Goal: Task Accomplishment & Management: Use online tool/utility

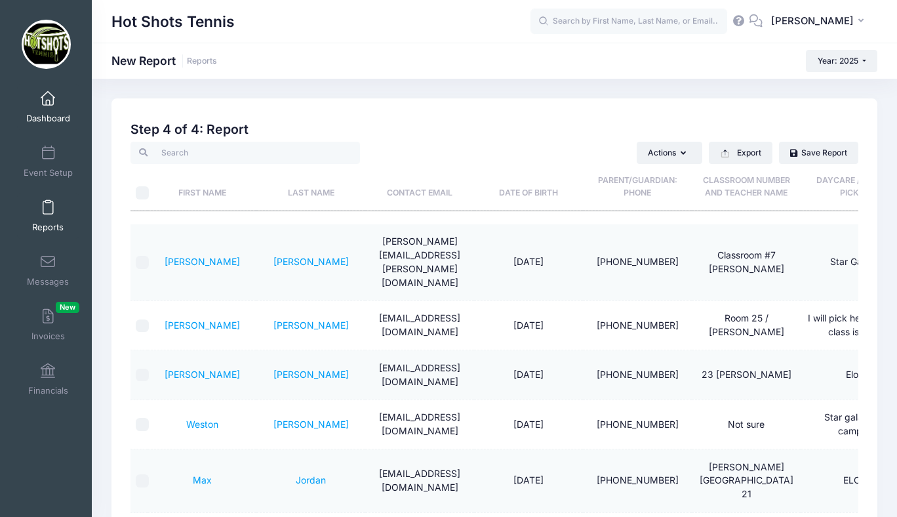
click at [45, 106] on link "Dashboard" at bounding box center [48, 107] width 62 height 46
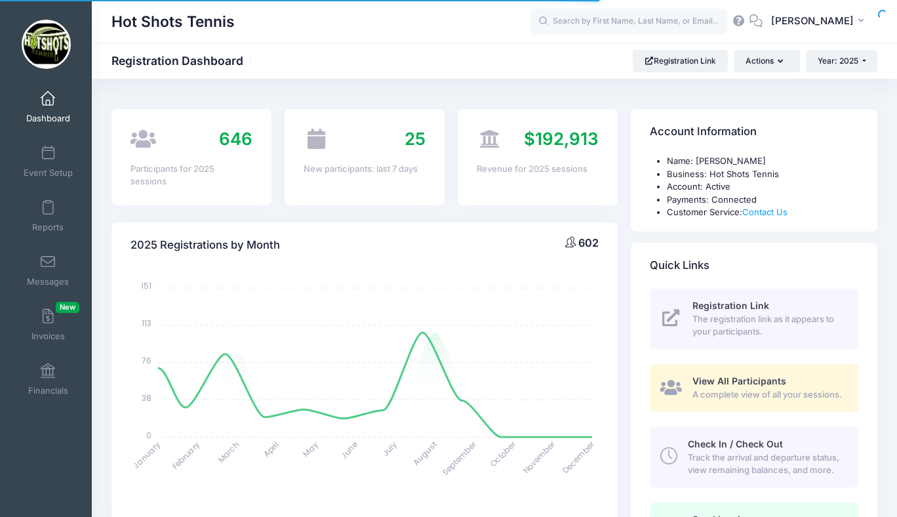
select select
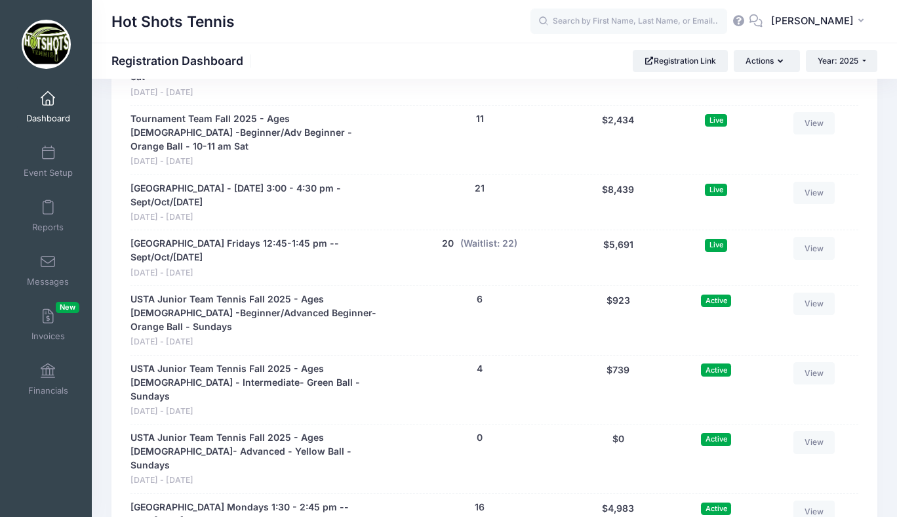
scroll to position [3213, 0]
click at [480, 182] on button "21" at bounding box center [480, 189] width 10 height 14
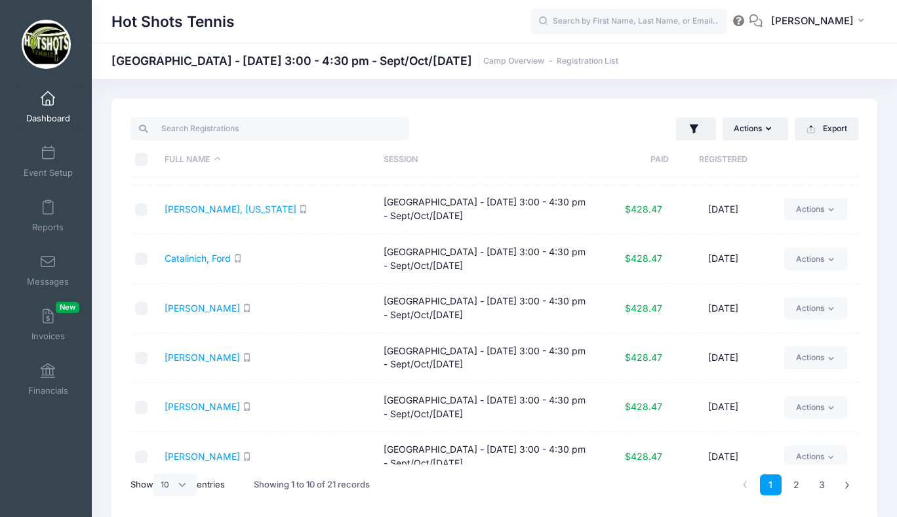
scroll to position [207, 0]
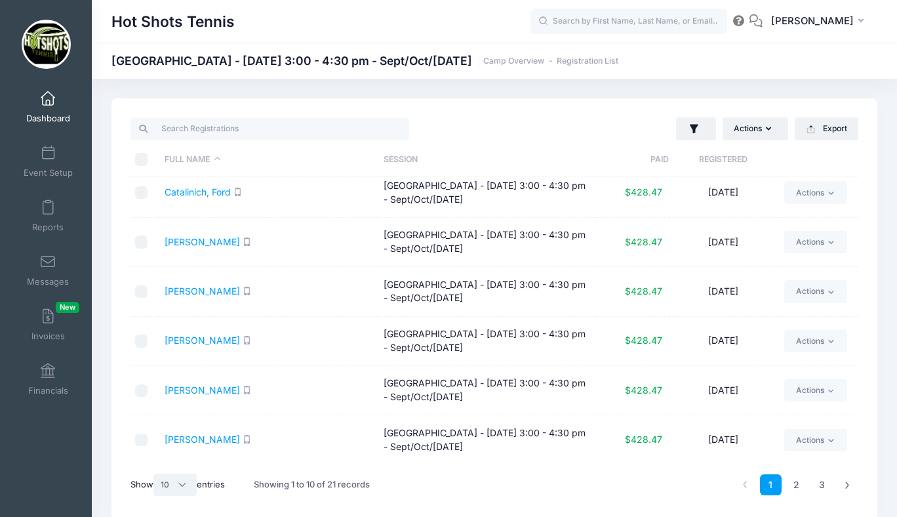
click at [179, 485] on select "All 10 25 50" at bounding box center [174, 485] width 43 height 22
select select "25"
click at [155, 474] on select "All 10 25 50" at bounding box center [174, 485] width 43 height 22
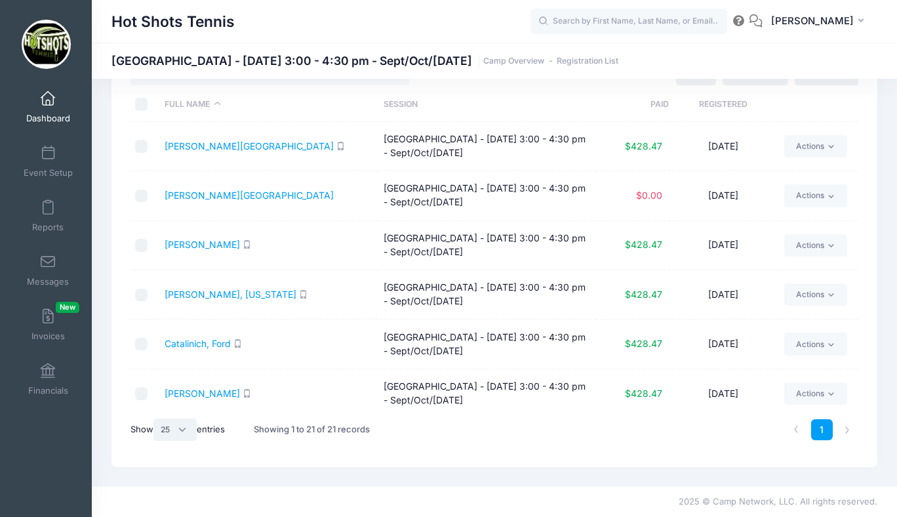
scroll to position [0, 0]
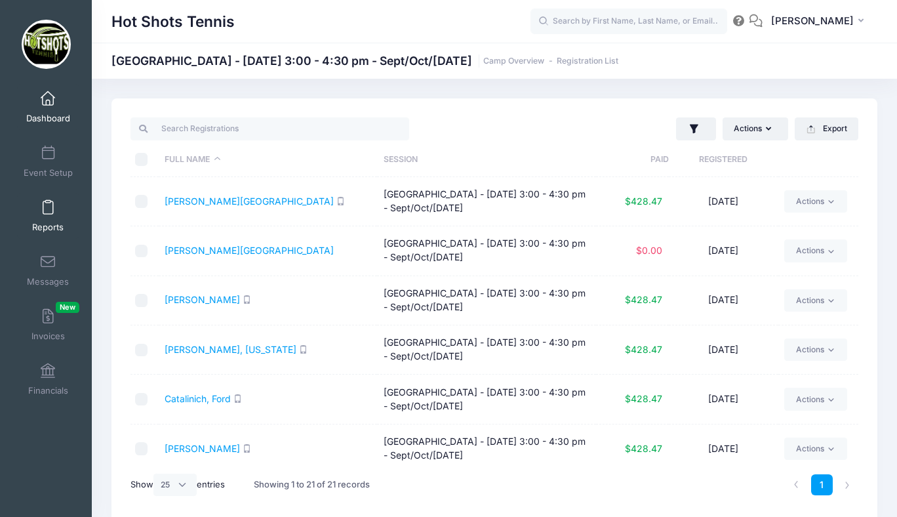
click at [48, 211] on span at bounding box center [48, 208] width 0 height 14
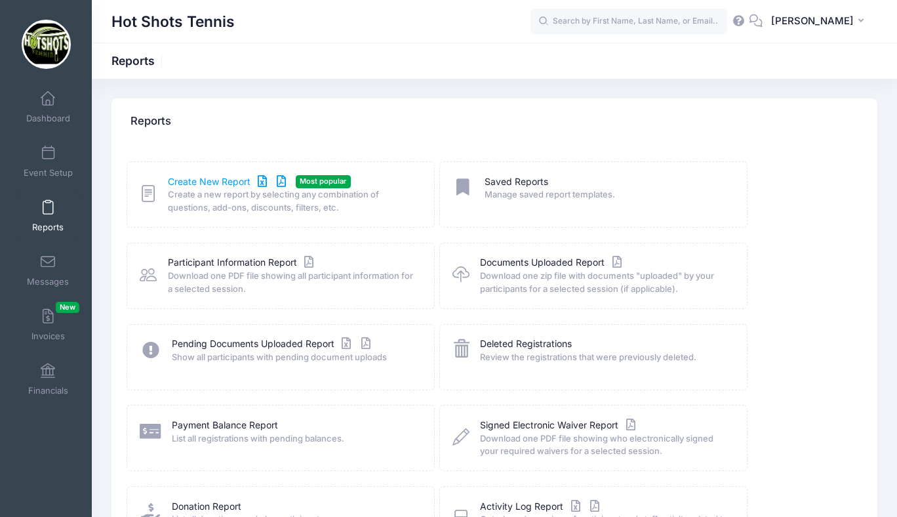
click at [205, 177] on link "Create New Report" at bounding box center [229, 182] width 122 height 14
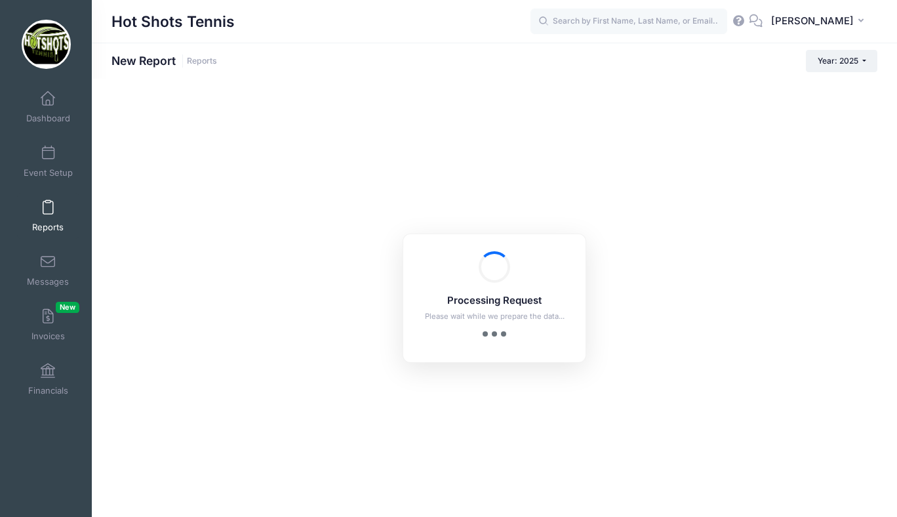
checkbox input "true"
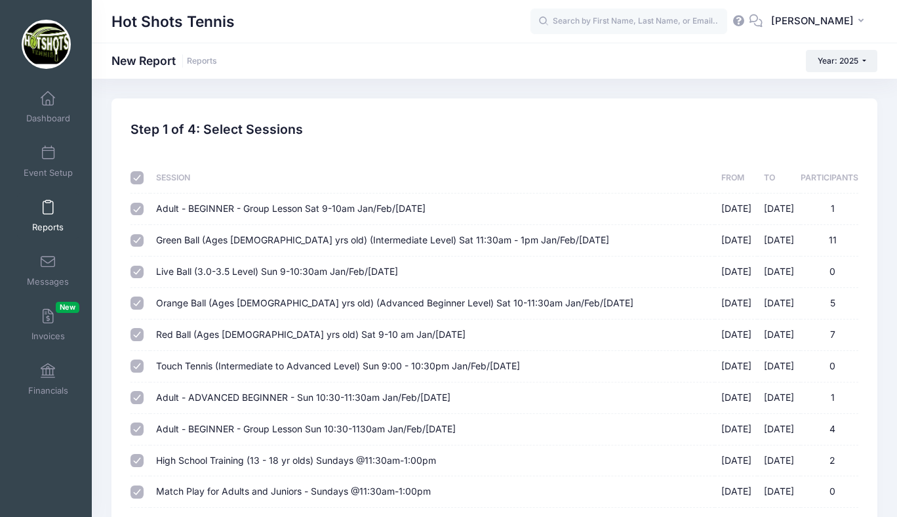
click at [136, 178] on input "checkbox" at bounding box center [137, 177] width 13 height 13
checkbox input "false"
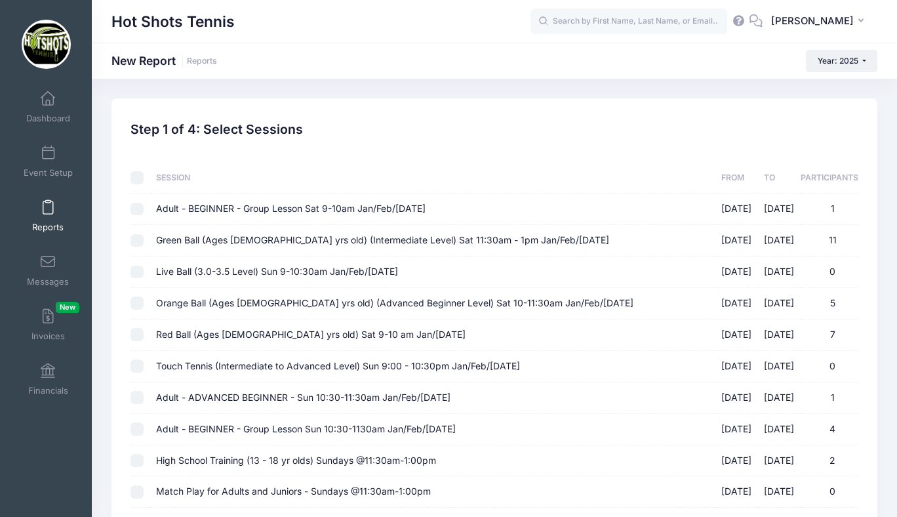
checkbox input "false"
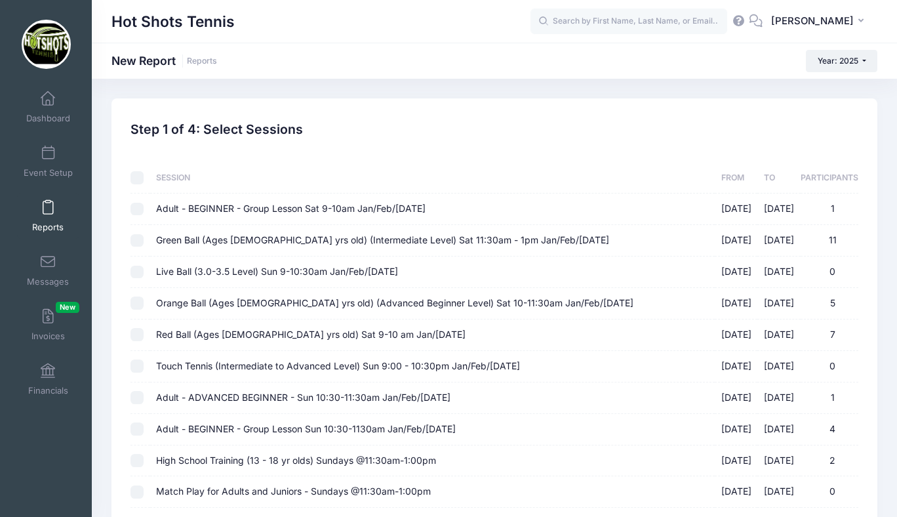
checkbox input "false"
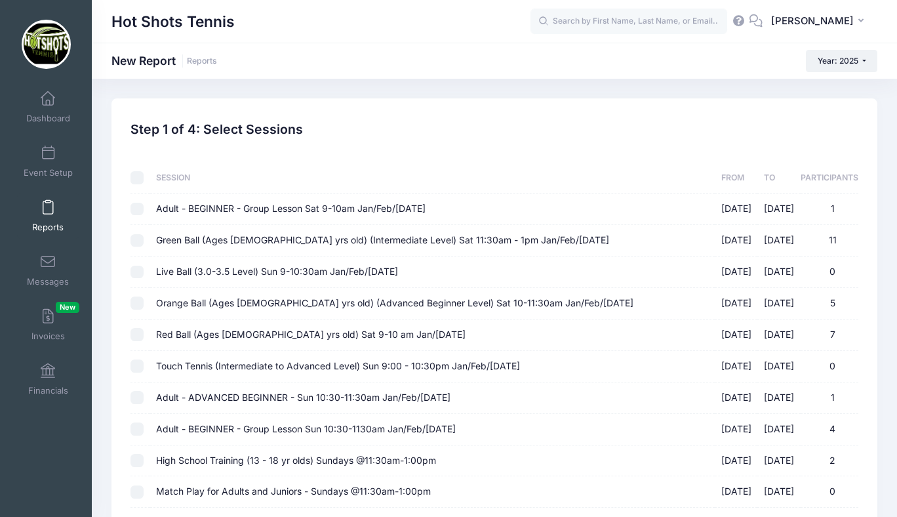
checkbox input "false"
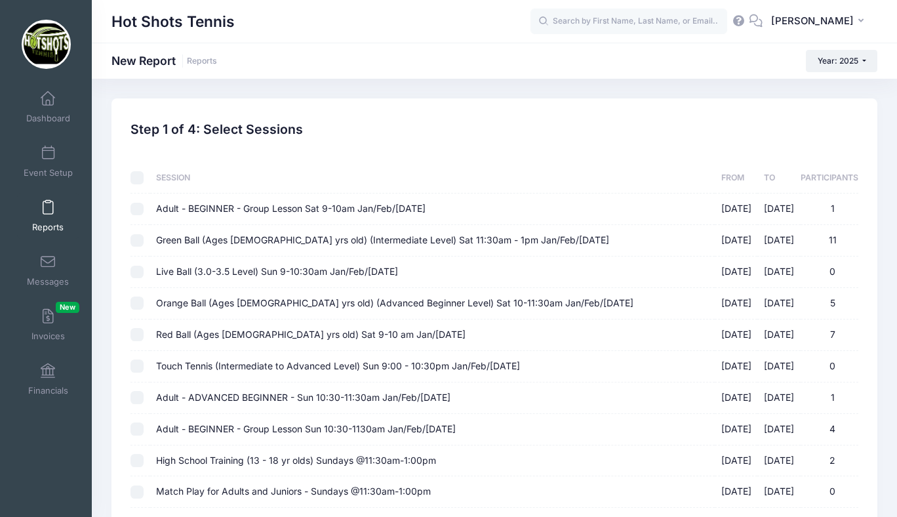
checkbox input "false"
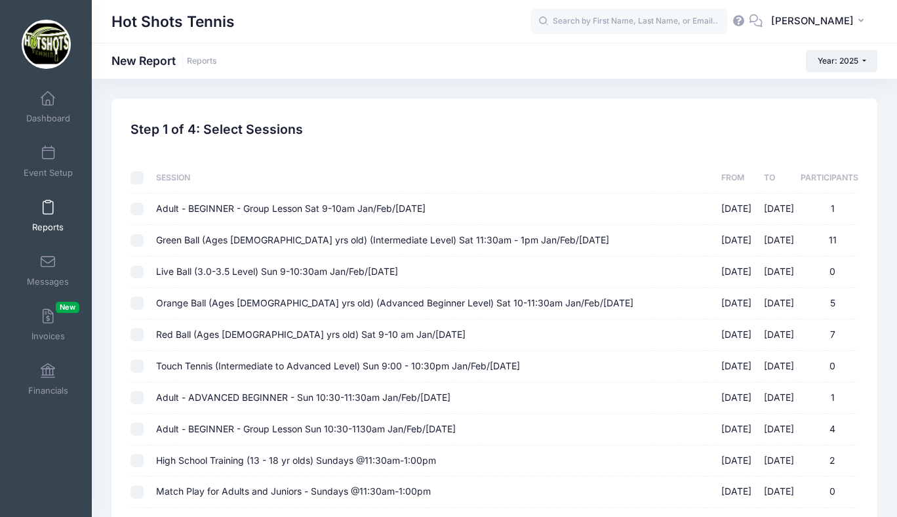
checkbox input "false"
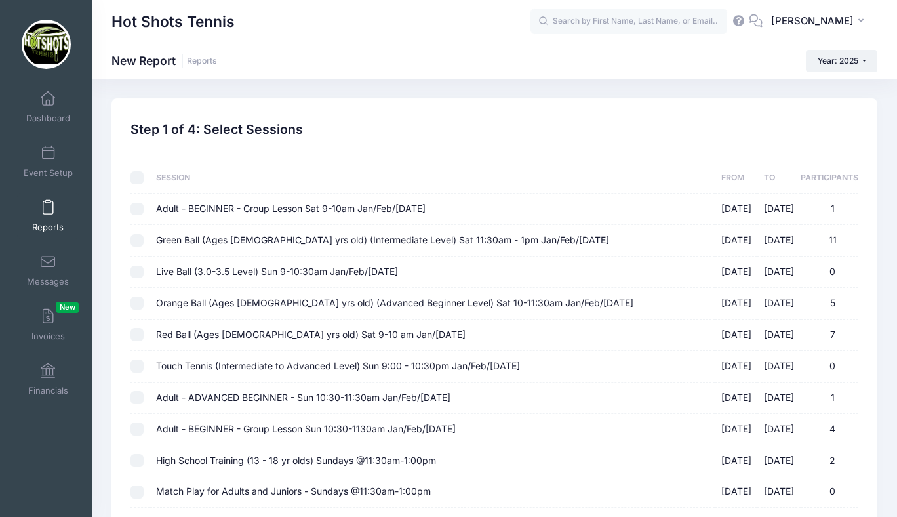
checkbox input "false"
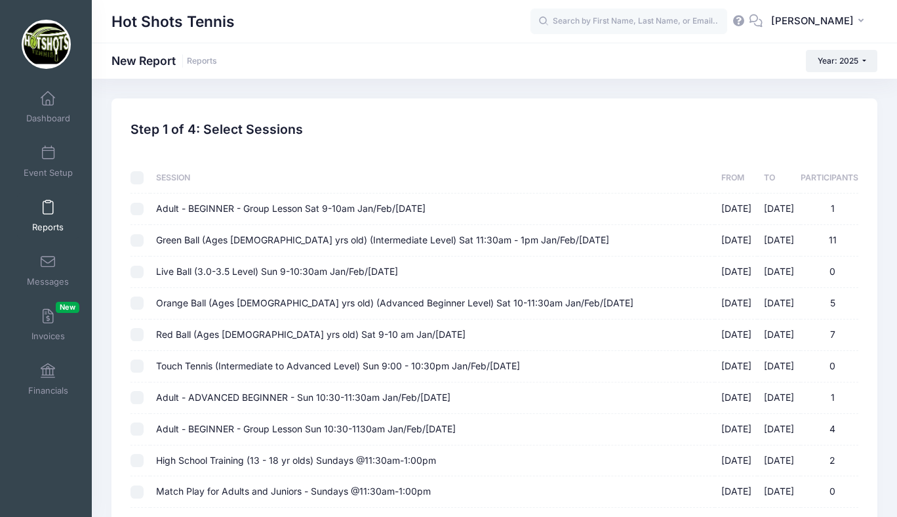
checkbox input "false"
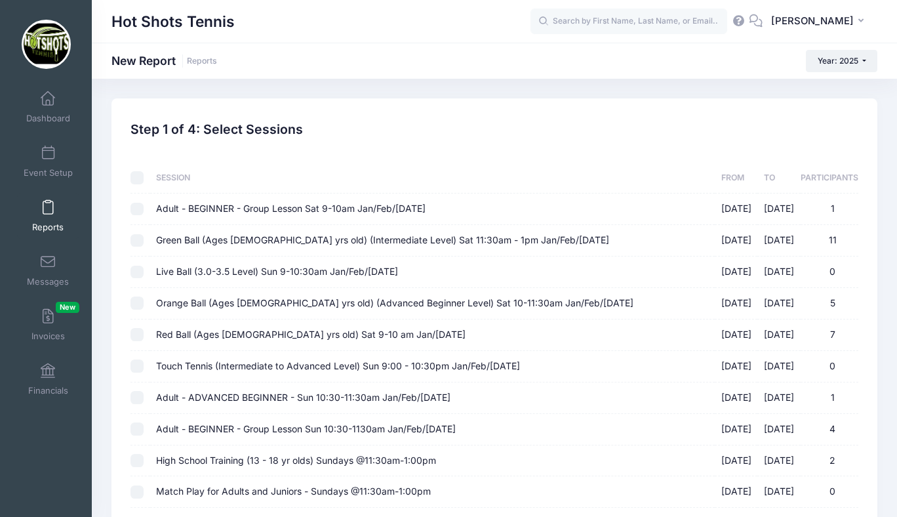
checkbox input "false"
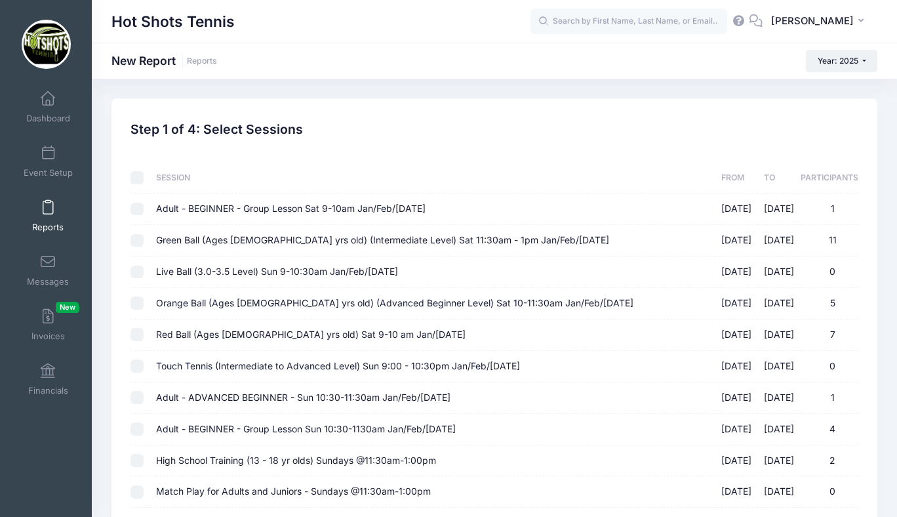
checkbox input "false"
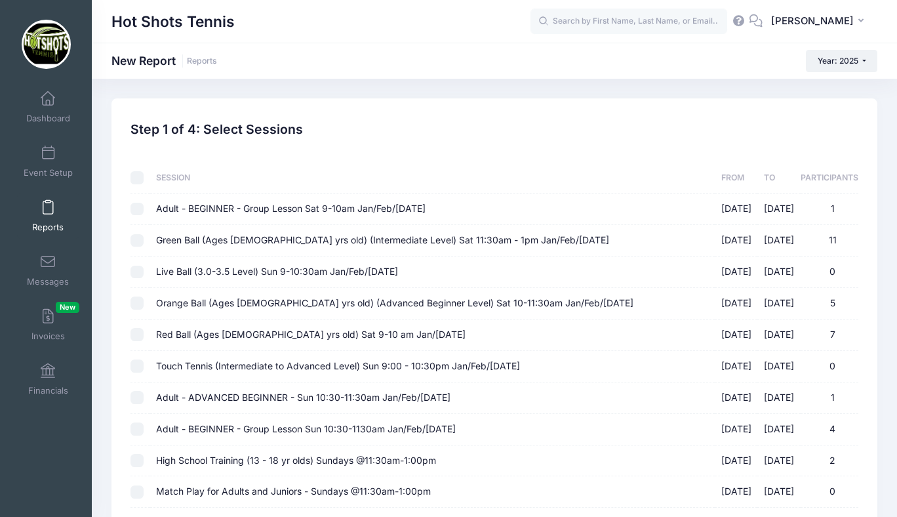
checkbox input "false"
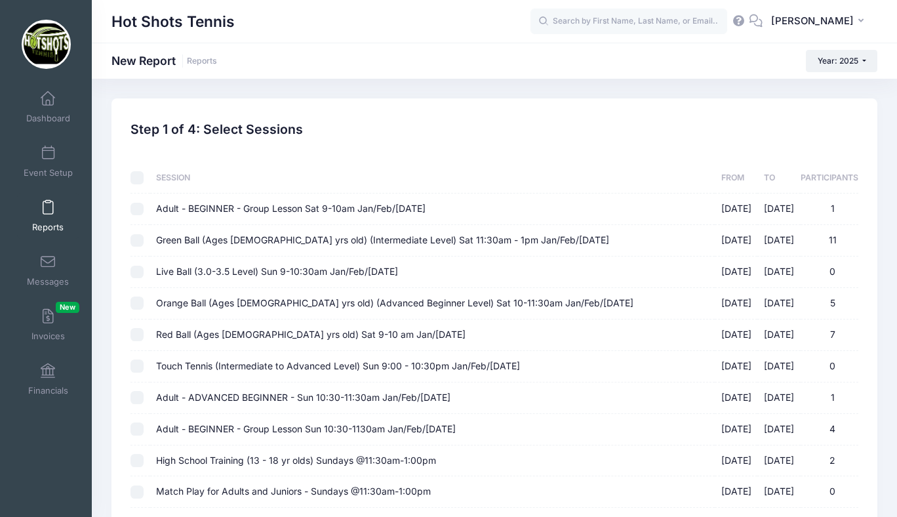
checkbox input "false"
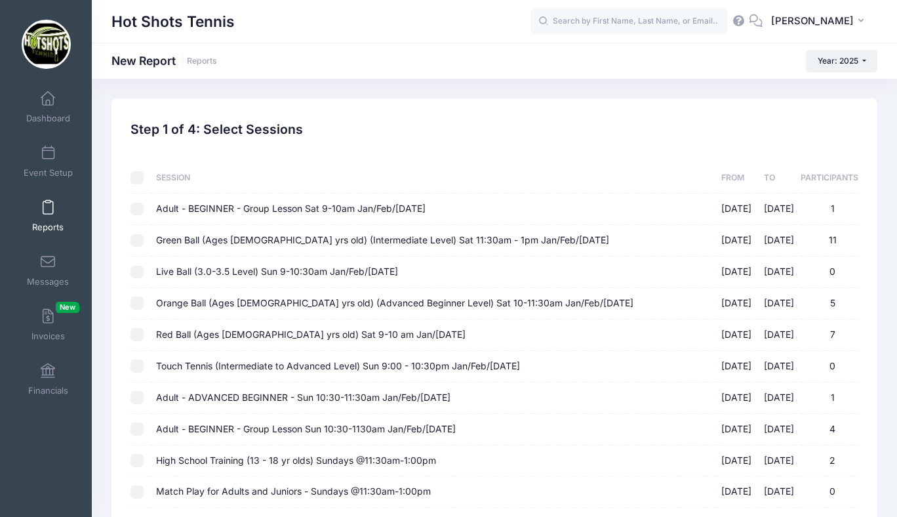
checkbox input "false"
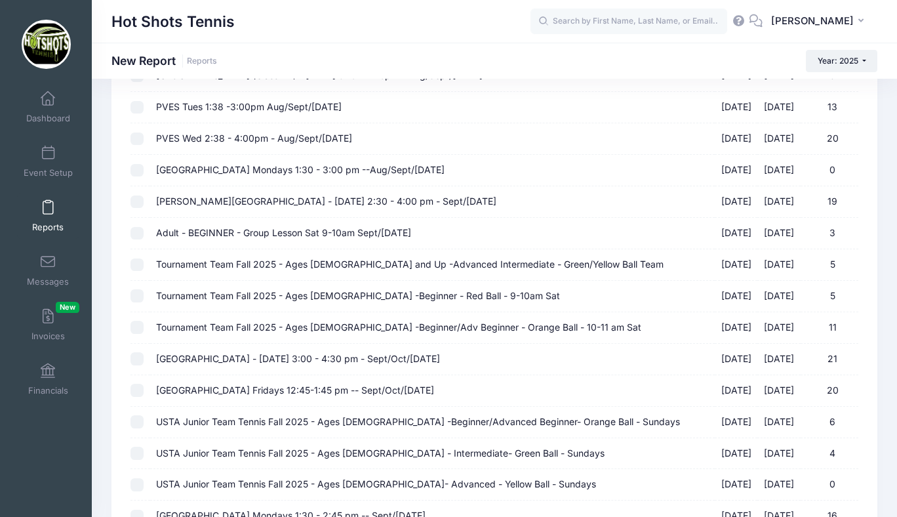
scroll to position [1389, 0]
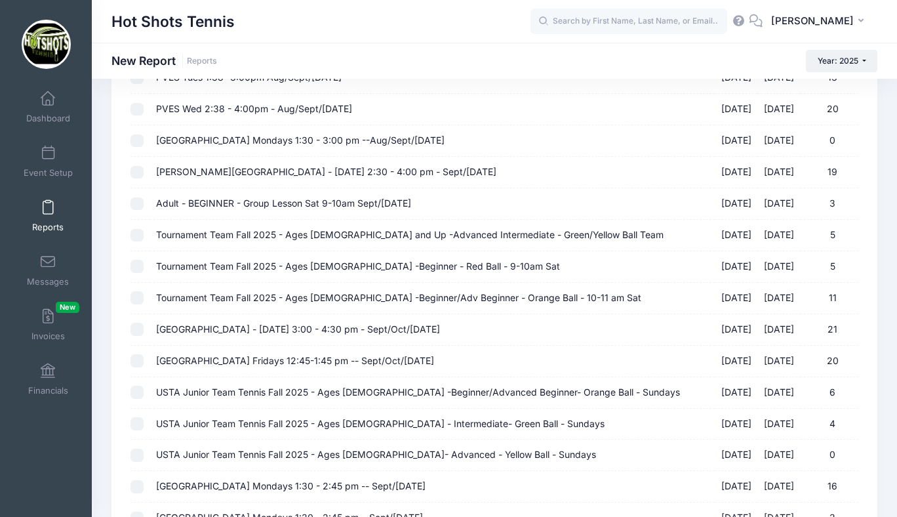
click at [282, 328] on span "[GEOGRAPHIC_DATA] - [DATE] 3:00 - 4:30 pm - Sept/Oct/[DATE]" at bounding box center [298, 328] width 284 height 11
click at [144, 328] on input "St Anastasia Elementary - Monday 3:00 - 4:30 pm - Sept/Oct/Nov 2025 09/08/2025 …" at bounding box center [137, 329] width 13 height 13
checkbox input "true"
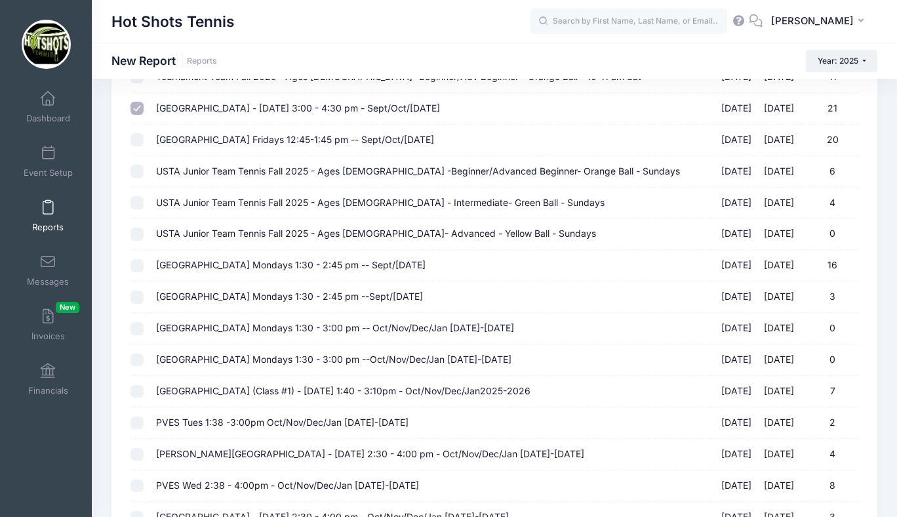
scroll to position [1758, 0]
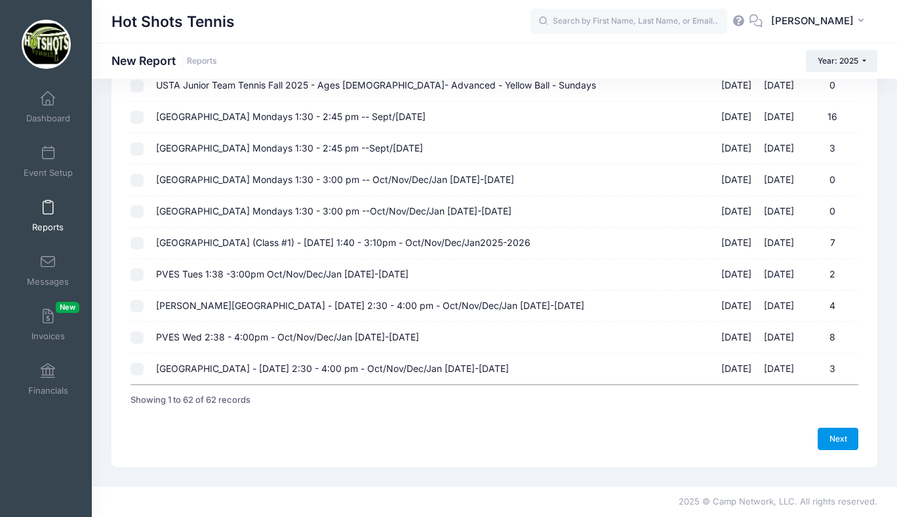
click at [831, 437] on link "Next" at bounding box center [838, 439] width 41 height 22
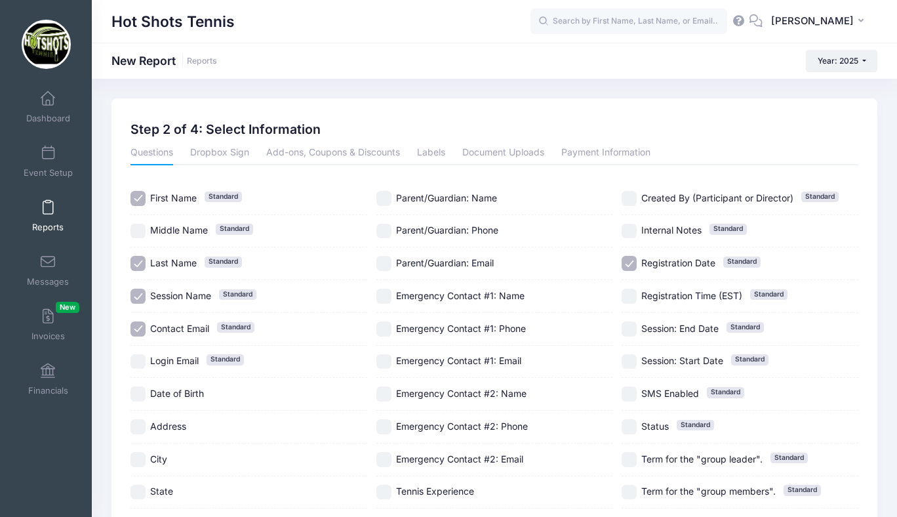
click at [140, 296] on input "Session Name Standard" at bounding box center [138, 296] width 15 height 15
checkbox input "false"
click at [632, 259] on input "Registration Date Standard" at bounding box center [629, 263] width 15 height 15
checkbox input "false"
click at [384, 231] on input "Parent/Guardian: Phone" at bounding box center [383, 231] width 15 height 15
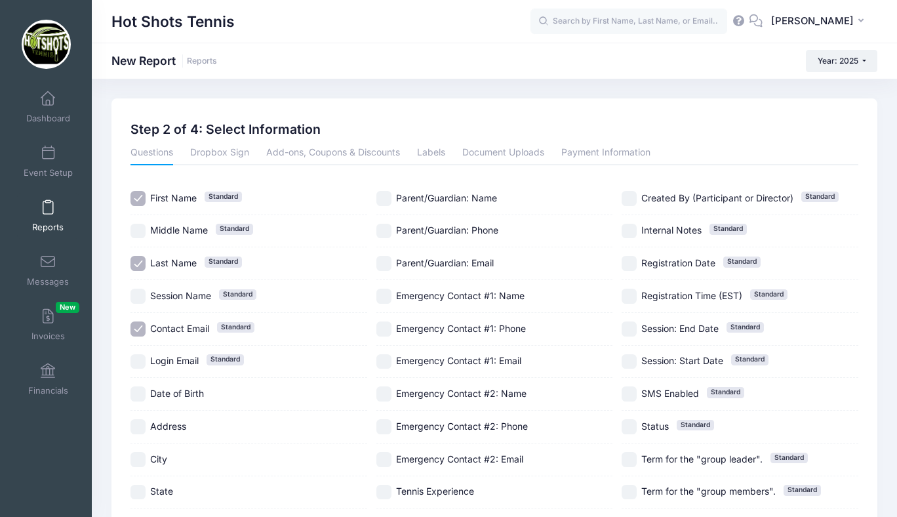
checkbox input "true"
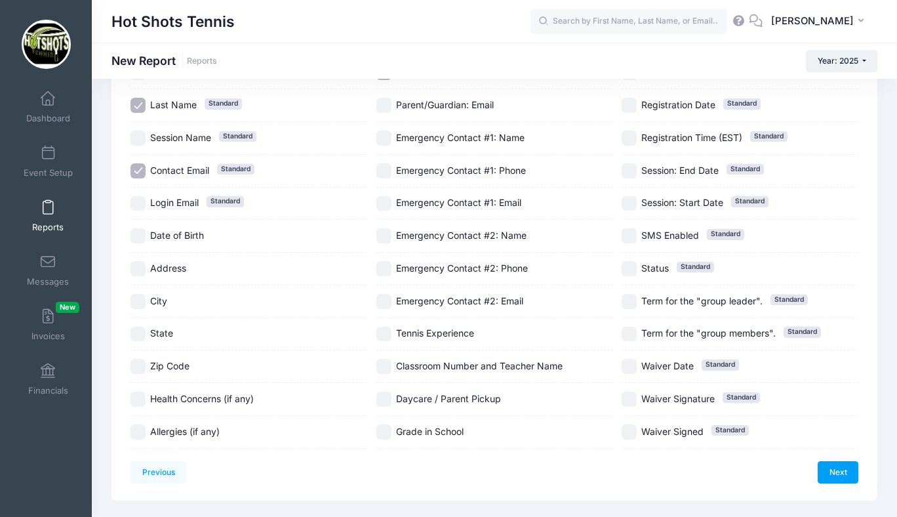
scroll to position [159, 0]
click at [140, 233] on input "Date of Birth" at bounding box center [138, 234] width 15 height 15
checkbox input "true"
click at [388, 361] on input "Classroom Number and Teacher Name" at bounding box center [383, 364] width 15 height 15
checkbox input "true"
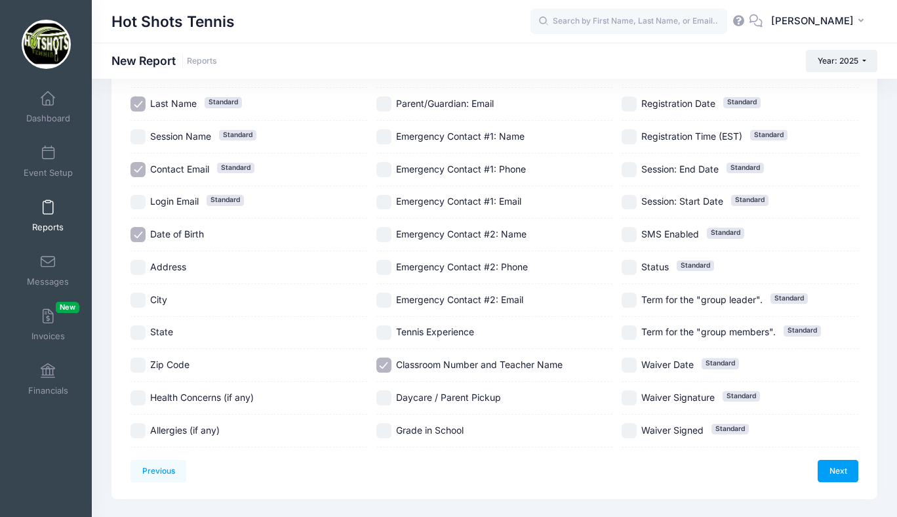
click at [387, 395] on input "Daycare / Parent Pickup" at bounding box center [383, 397] width 15 height 15
checkbox input "true"
click at [386, 427] on input "Grade in School" at bounding box center [383, 430] width 15 height 15
checkbox input "true"
click at [832, 464] on link "Next" at bounding box center [838, 471] width 41 height 22
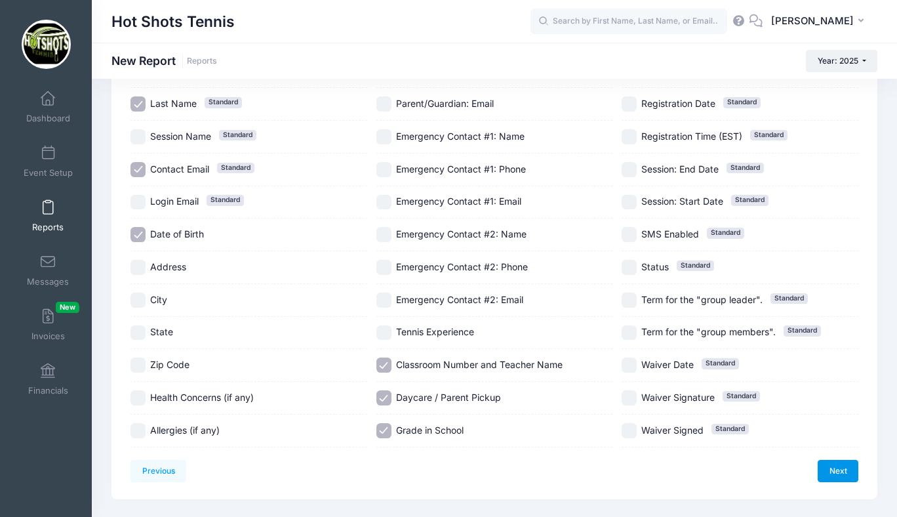
scroll to position [0, 0]
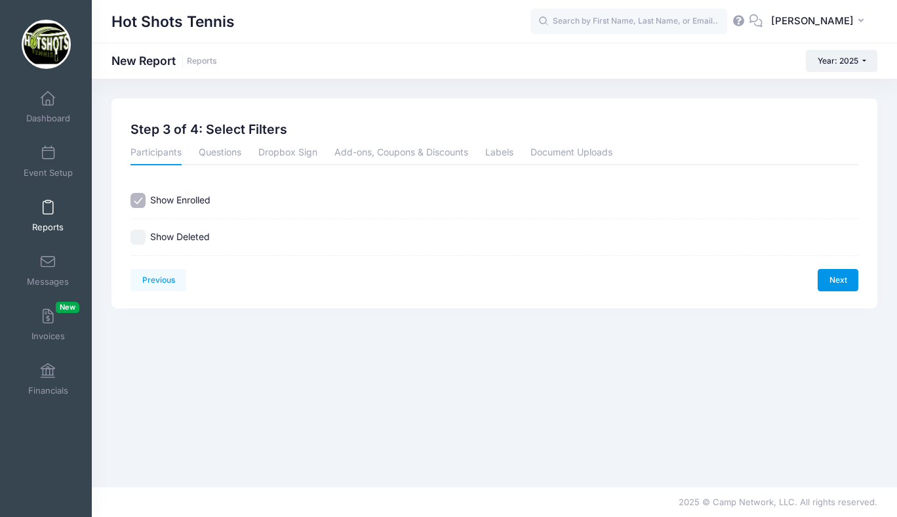
click at [830, 281] on link "Next" at bounding box center [838, 280] width 41 height 22
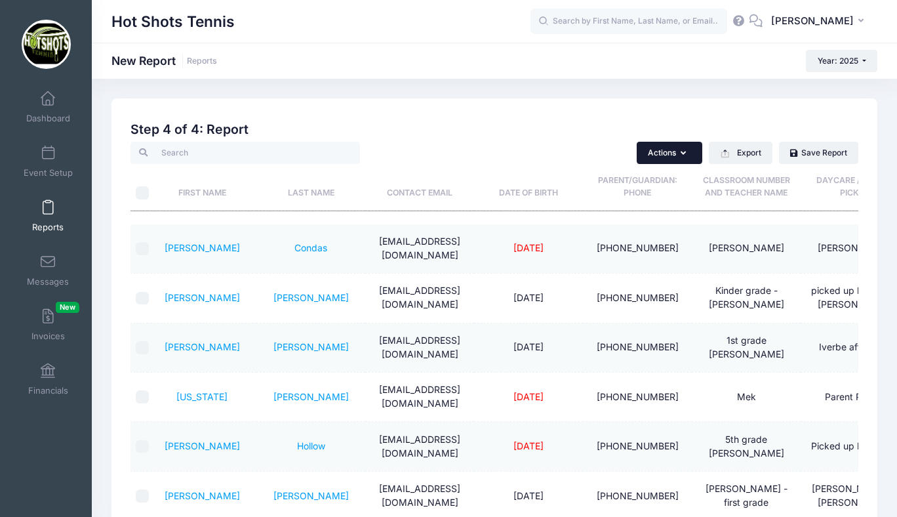
click at [693, 151] on button "Actions" at bounding box center [670, 153] width 66 height 22
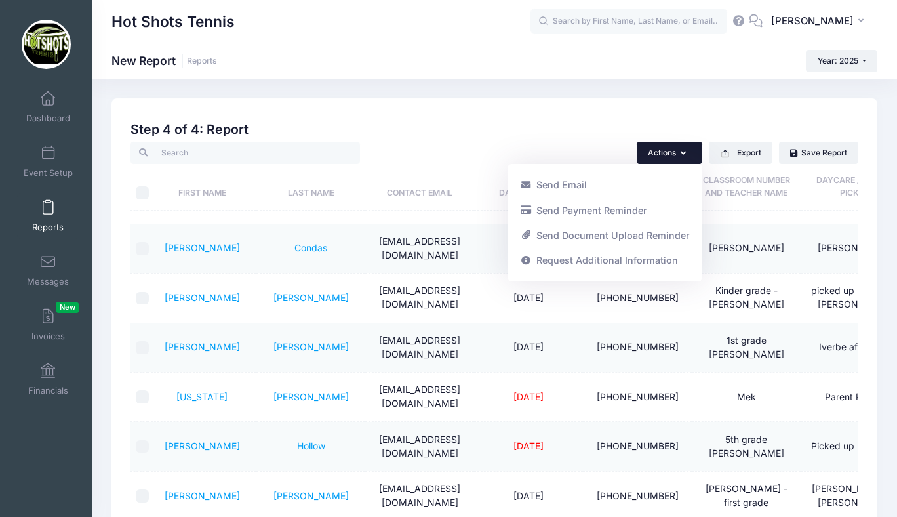
click at [701, 111] on div "Previous Next Step 4 of 4: Create Report 1 Select Sessions 2 Select Information…" at bounding box center [494, 422] width 766 height 649
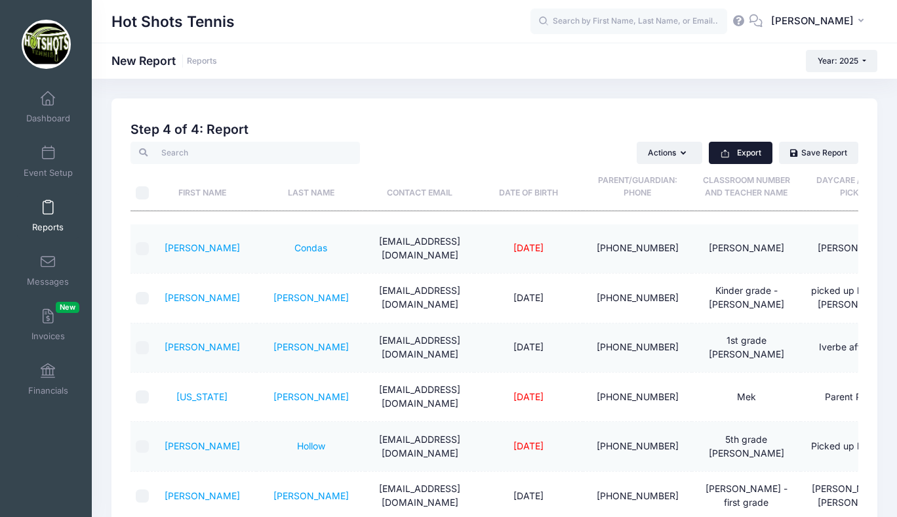
click at [733, 153] on button "Export" at bounding box center [741, 153] width 64 height 22
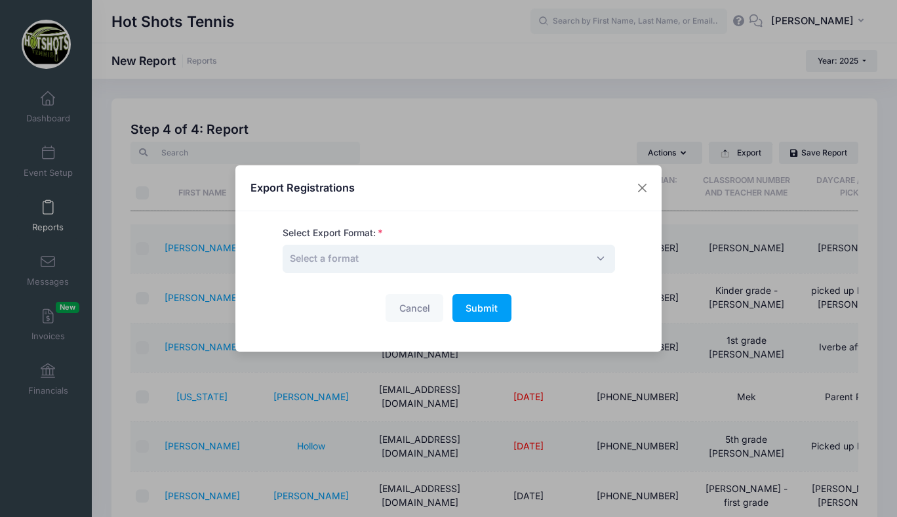
click at [567, 258] on span "Select a format" at bounding box center [449, 259] width 333 height 28
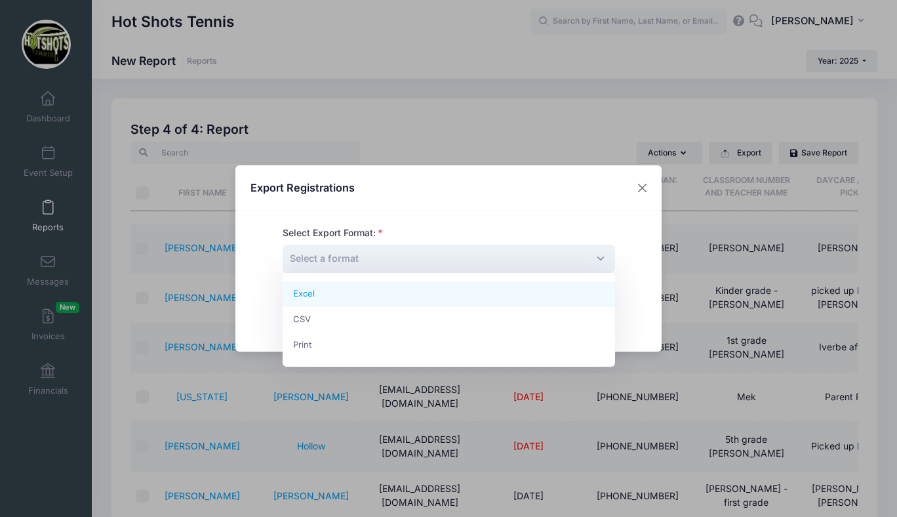
select select "excel"
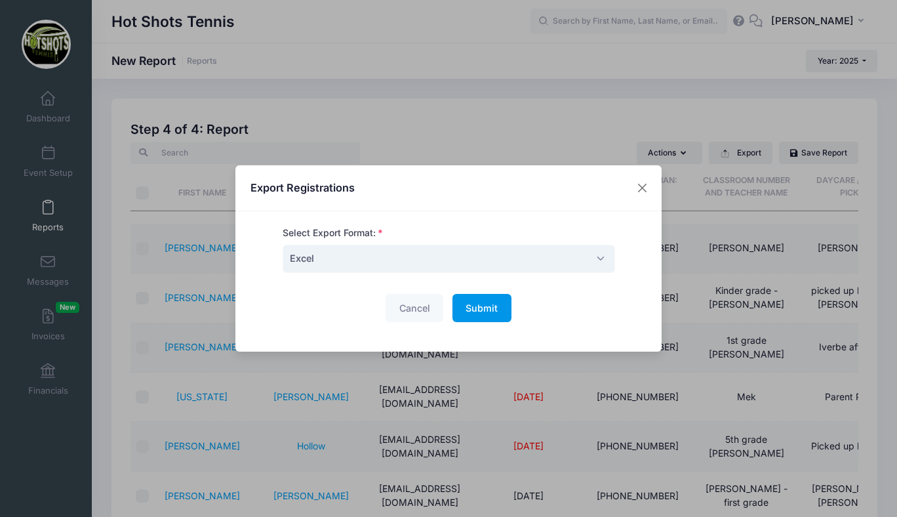
click at [485, 304] on span "Submit" at bounding box center [482, 307] width 32 height 11
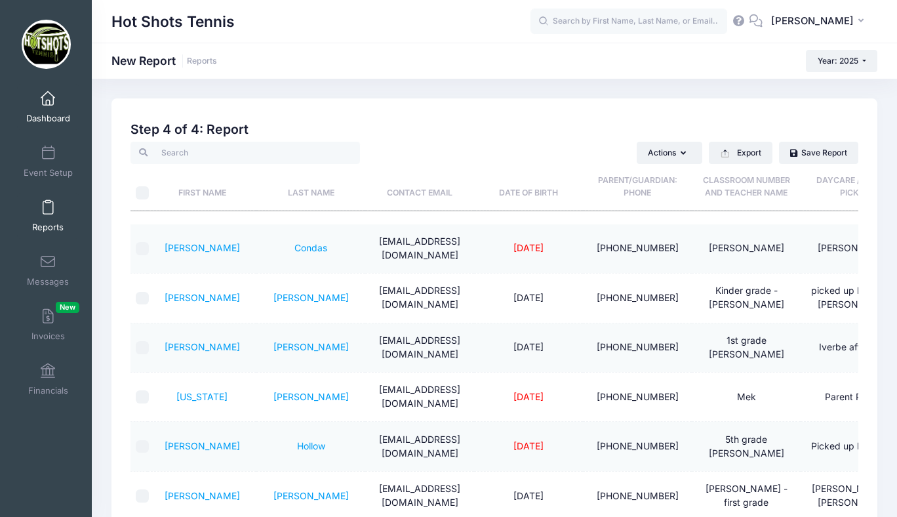
click at [49, 110] on link "Dashboard" at bounding box center [48, 107] width 62 height 46
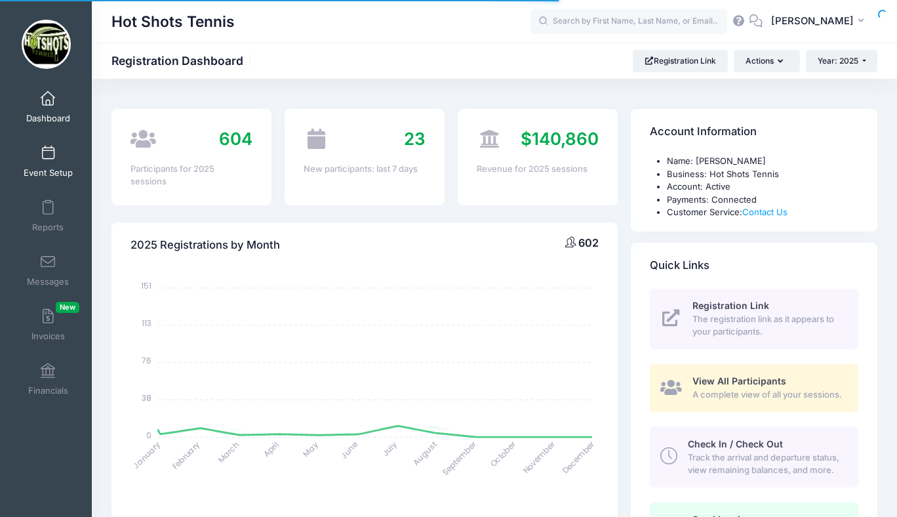
select select
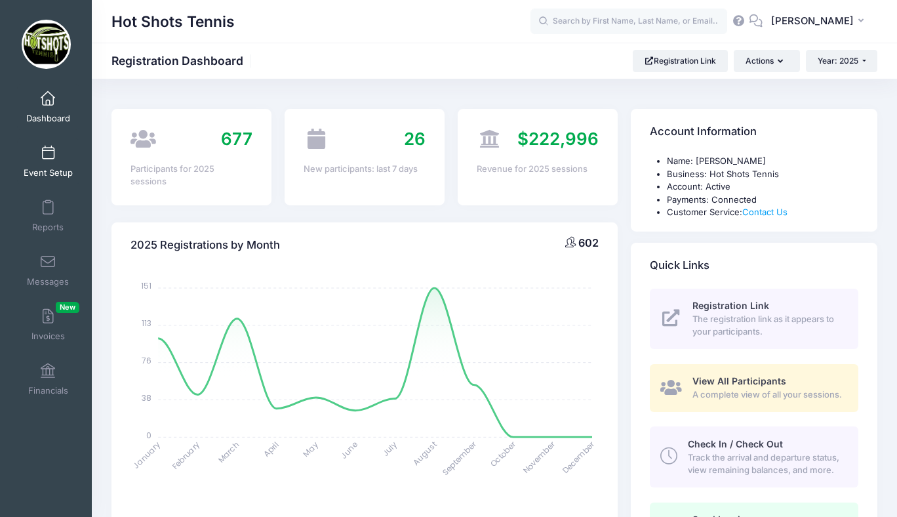
click at [48, 157] on span at bounding box center [48, 153] width 0 height 14
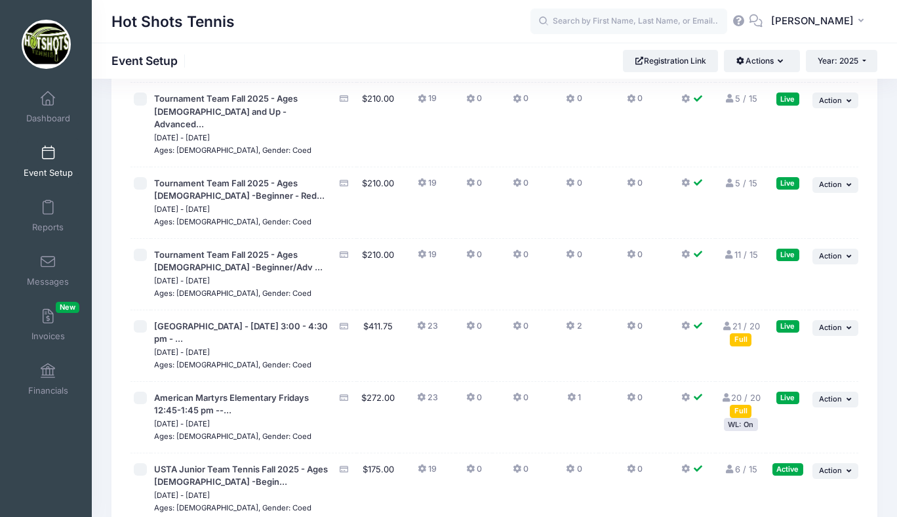
scroll to position [3358, 0]
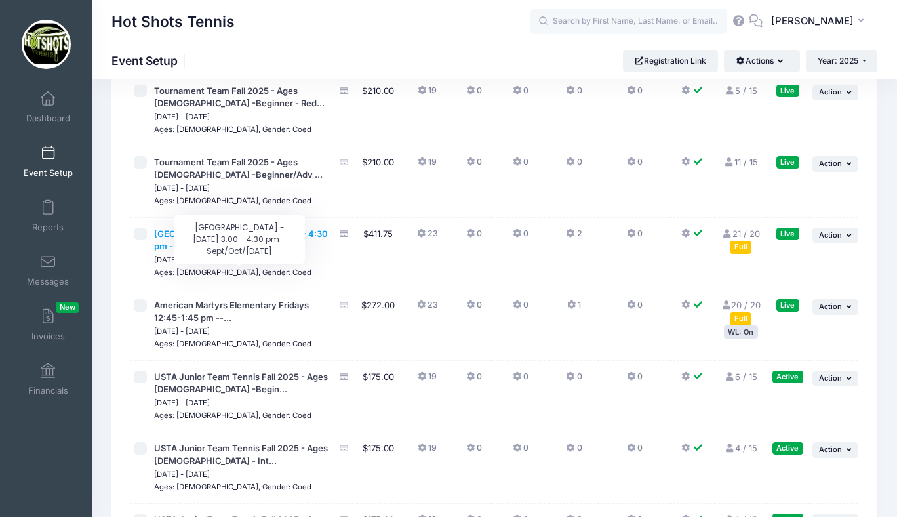
click at [249, 252] on span "[GEOGRAPHIC_DATA] - [DATE] 3:00 - 4:30 pm - ..." at bounding box center [241, 240] width 174 height 24
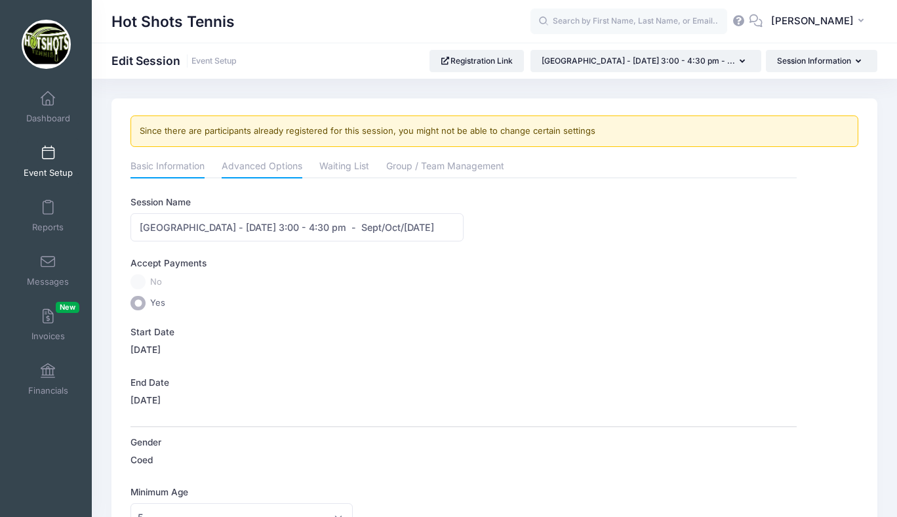
click at [266, 164] on link "Advanced Options" at bounding box center [262, 167] width 81 height 24
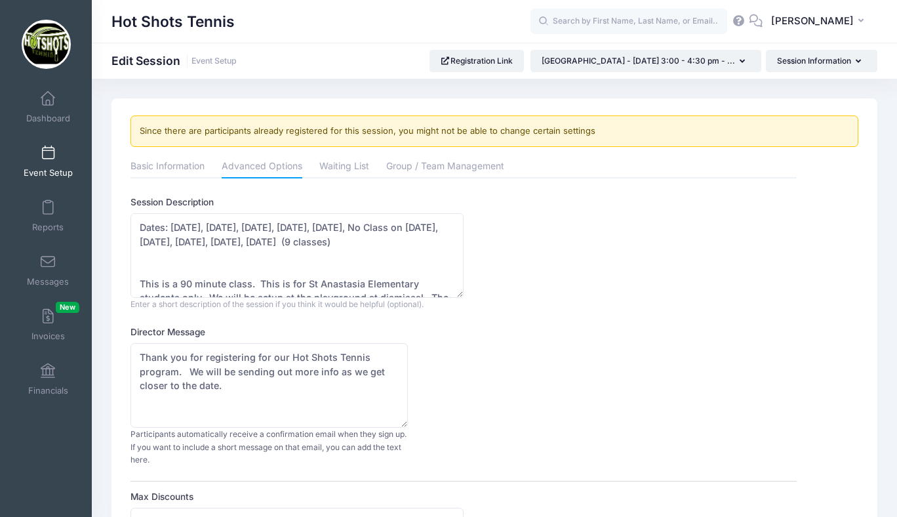
click at [550, 273] on div "Session Description Dates: [DATE], [DATE], [DATE], [DATE], [DATE], No Class on …" at bounding box center [464, 252] width 666 height 115
click at [618, 257] on div "Session Description Dates: [DATE], [DATE], [DATE], [DATE], [DATE], No Class on …" at bounding box center [464, 252] width 666 height 115
